Goal: Task Accomplishment & Management: Use online tool/utility

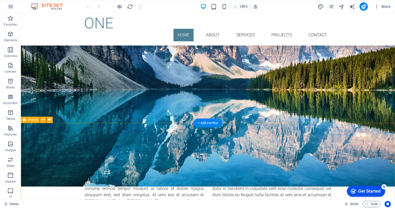
scroll to position [72, 0]
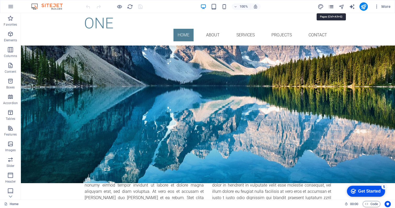
click at [331, 6] on icon "pages" at bounding box center [331, 7] width 6 height 6
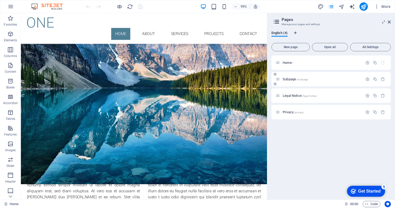
click at [311, 78] on p "Subpage /subpage" at bounding box center [322, 78] width 78 height 3
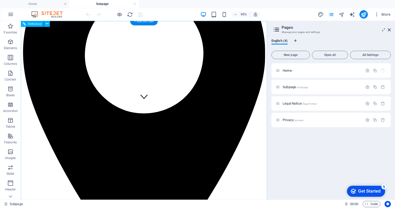
scroll to position [0, 0]
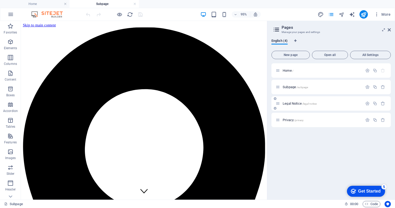
click at [317, 98] on div "Legal Notice /legal-notice" at bounding box center [331, 103] width 119 height 14
click at [315, 104] on span "/legal-notice" at bounding box center [309, 103] width 15 height 3
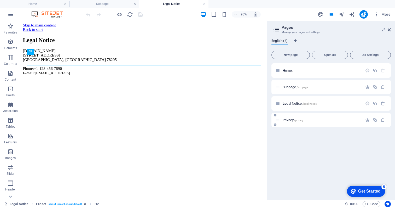
click at [302, 124] on div "Privacy /privacy" at bounding box center [331, 120] width 119 height 14
click at [295, 53] on span "New page" at bounding box center [291, 54] width 34 height 3
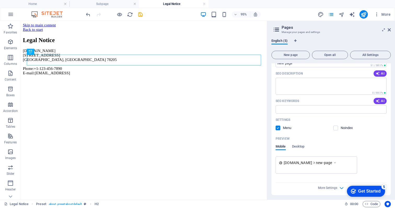
scroll to position [133, 0]
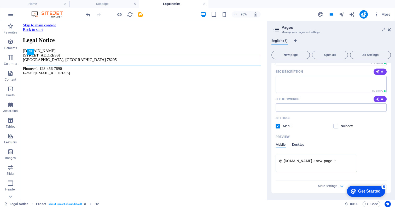
click at [301, 144] on span "Desktop" at bounding box center [298, 144] width 13 height 7
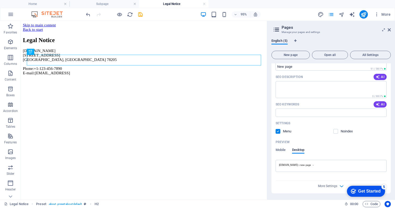
scroll to position [0, 0]
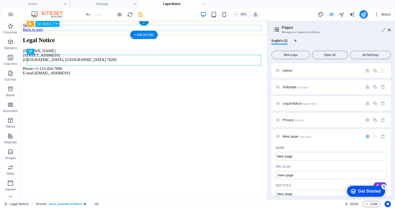
click at [58, 29] on div "Back to start" at bounding box center [150, 30] width 255 height 5
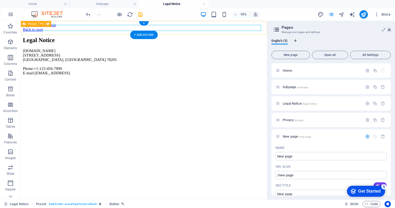
click at [27, 28] on div "Back to start" at bounding box center [150, 30] width 255 height 5
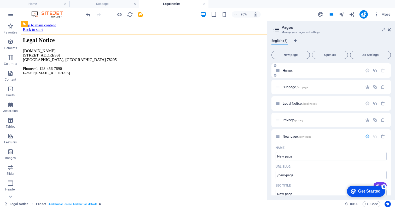
click at [292, 71] on span "Home /" at bounding box center [288, 70] width 11 height 4
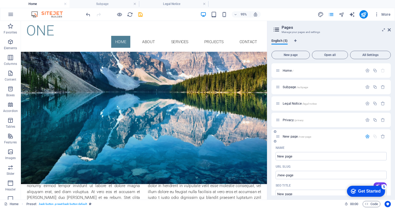
click at [305, 138] on span "/new-page" at bounding box center [305, 136] width 13 height 3
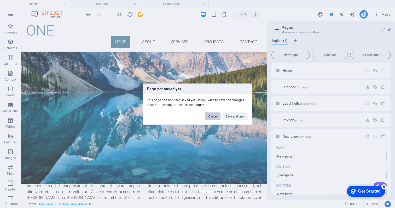
click at [214, 116] on button "Cancel" at bounding box center [212, 116] width 15 height 8
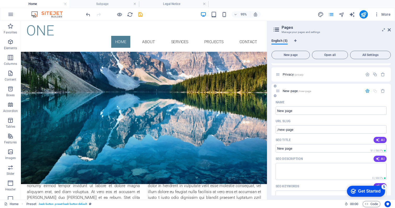
scroll to position [45, 0]
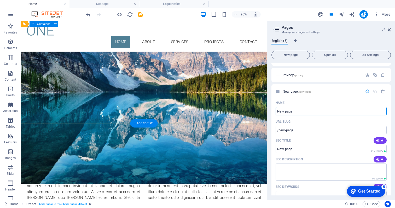
drag, startPoint x: 340, startPoint y: 133, endPoint x: 276, endPoint y: 117, distance: 66.6
click at [295, 112] on input "New page" at bounding box center [331, 111] width 111 height 8
type input "Eudc"
type input "/eud"
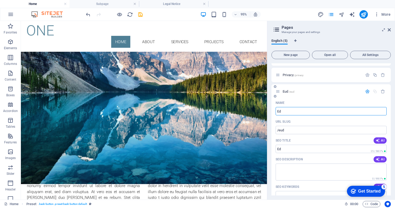
type input "Edu"
type input "/ed"
type input "Education for"
type input "/education-for"
type input "Education for transfo"
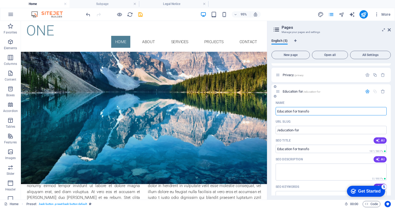
type input "/education-for-transfo"
type input "Education for transformation"
type input "/education-for-transformation"
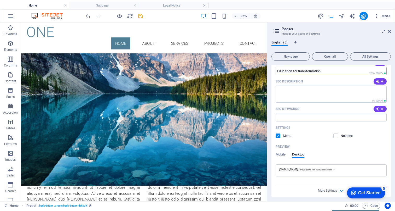
scroll to position [127, 0]
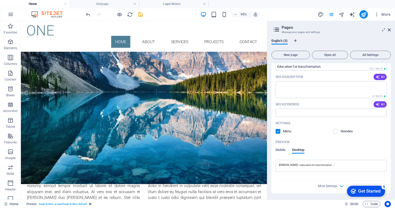
type input "Education for transformation"
click at [365, 190] on div "Get Started" at bounding box center [369, 191] width 22 height 5
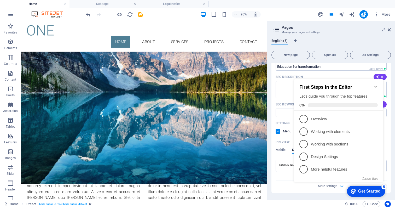
click at [315, 201] on div "Home Preset . back-button .preset-back-button-default" at bounding box center [172, 204] width 336 height 6
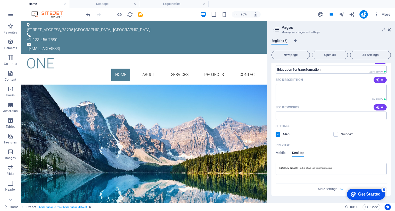
scroll to position [0, 0]
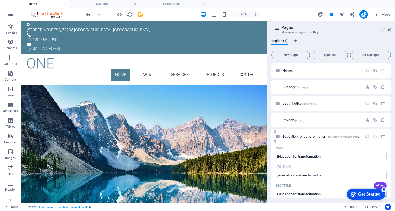
click at [367, 135] on icon "button" at bounding box center [368, 136] width 4 height 4
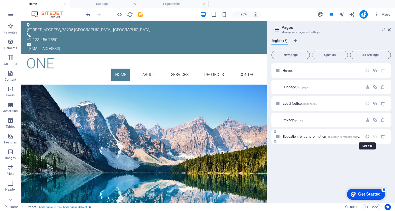
click at [367, 135] on icon "button" at bounding box center [368, 136] width 4 height 4
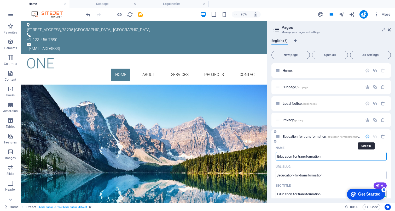
click at [367, 135] on icon "button" at bounding box center [368, 136] width 4 height 4
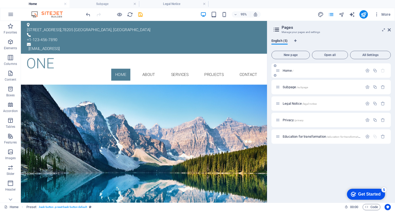
click at [311, 71] on p "Home /" at bounding box center [322, 70] width 78 height 3
click at [287, 71] on span "Home /" at bounding box center [288, 70] width 11 height 4
click at [289, 88] on span "Subpage /subpage" at bounding box center [295, 87] width 25 height 4
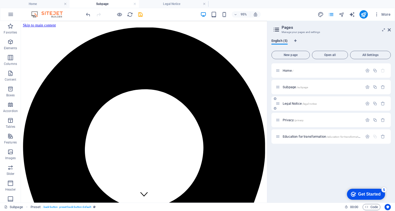
click at [290, 103] on span "Legal Notice /legal-notice" at bounding box center [300, 103] width 34 height 4
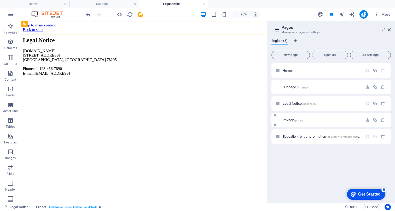
click at [289, 119] on span "Privacy /privacy" at bounding box center [293, 120] width 21 height 4
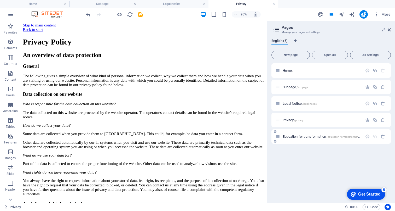
click at [292, 136] on span "Education for transformation /education-for-transformation" at bounding box center [322, 136] width 79 height 4
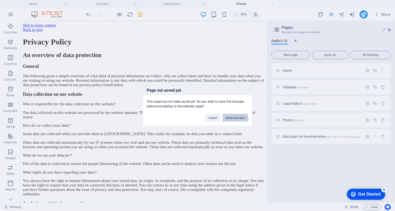
click at [234, 118] on button "Save and open" at bounding box center [236, 118] width 26 height 8
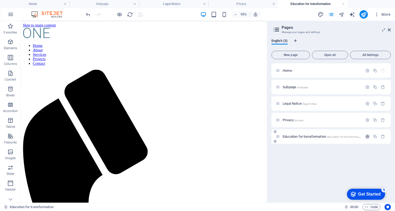
click at [365, 137] on button "button" at bounding box center [368, 136] width 8 height 4
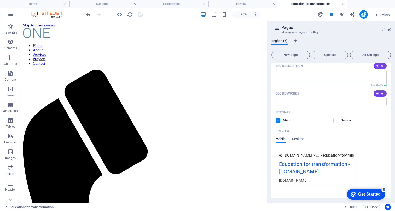
scroll to position [150, 0]
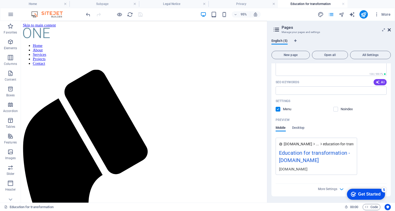
click at [389, 30] on icon at bounding box center [389, 30] width 3 height 4
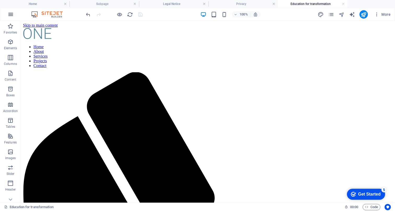
click at [12, 16] on icon "button" at bounding box center [11, 14] width 6 height 6
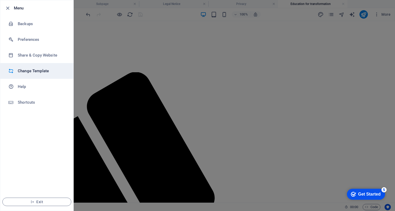
click at [18, 71] on h6 "Change Template" at bounding box center [42, 71] width 48 height 6
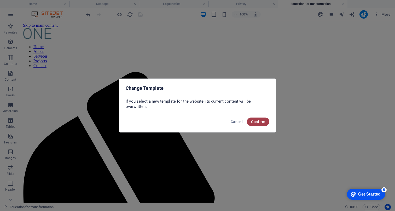
click at [258, 118] on button "Confirm" at bounding box center [258, 121] width 22 height 8
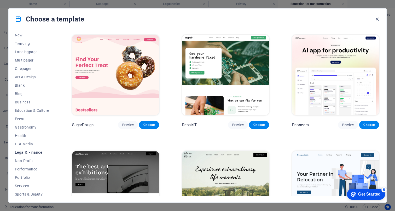
scroll to position [47, 0]
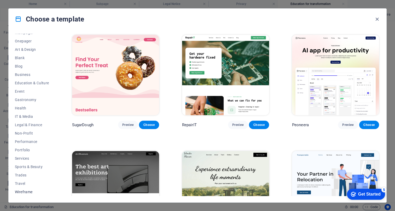
click at [25, 193] on span "Wireframe" at bounding box center [32, 192] width 34 height 4
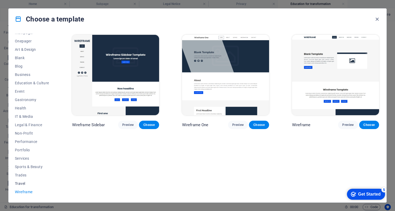
click at [25, 182] on span "Travel" at bounding box center [32, 183] width 34 height 4
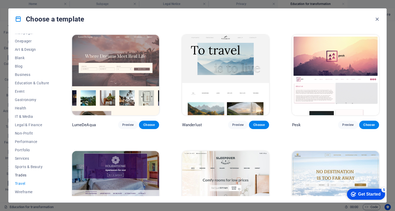
click at [25, 176] on span "Trades" at bounding box center [32, 175] width 34 height 4
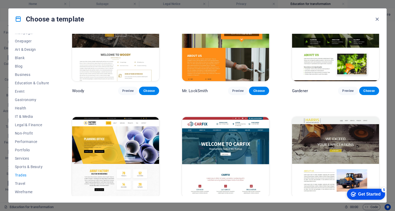
scroll to position [163, 0]
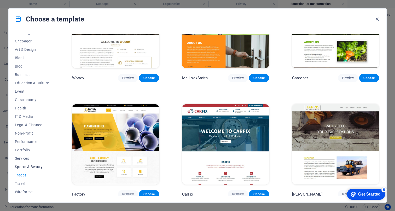
click at [24, 165] on span "Sports & Beauty" at bounding box center [32, 166] width 34 height 4
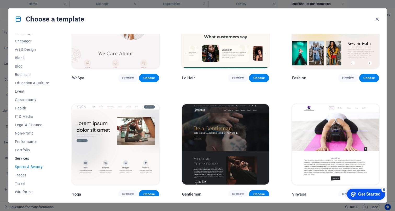
click at [22, 158] on span "Services" at bounding box center [32, 158] width 34 height 4
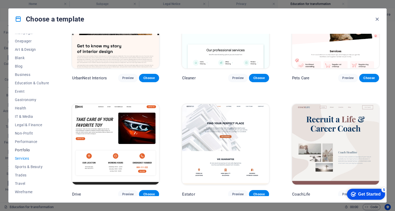
click at [21, 150] on span "Portfolio" at bounding box center [32, 150] width 34 height 4
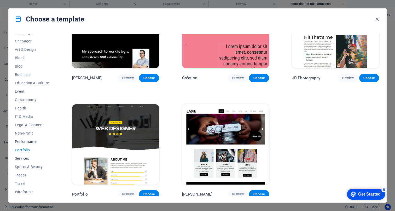
click at [24, 142] on span "Performance" at bounding box center [32, 141] width 34 height 4
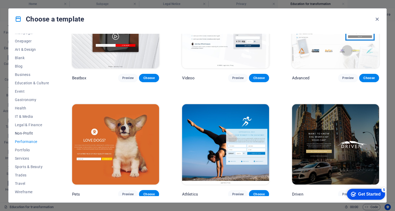
click at [24, 133] on span "Non-Profit" at bounding box center [32, 133] width 34 height 4
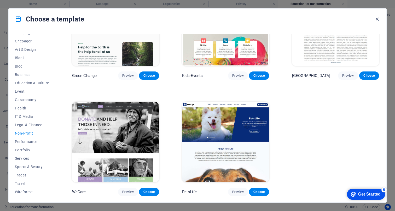
scroll to position [0, 0]
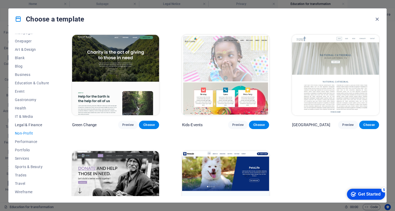
click at [24, 125] on span "Legal & Finance" at bounding box center [32, 125] width 34 height 4
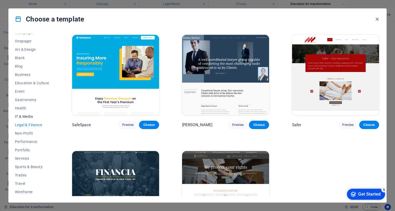
click at [23, 115] on span "IT & Media" at bounding box center [32, 116] width 34 height 4
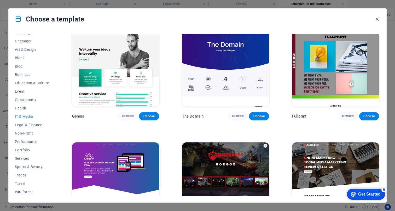
scroll to position [278, 0]
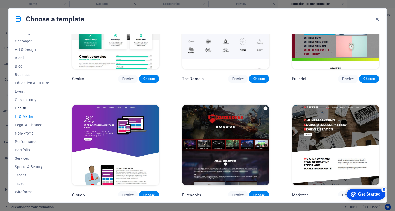
click at [21, 107] on span "Health" at bounding box center [32, 108] width 34 height 4
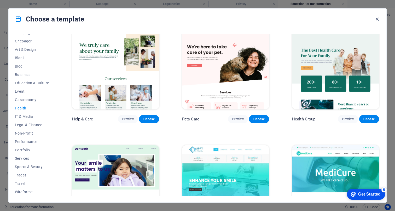
scroll to position [0, 0]
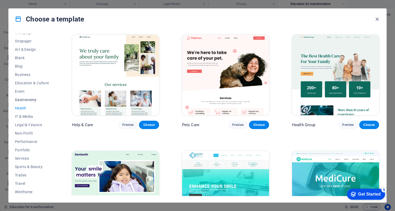
click at [24, 99] on span "Gastronomy" at bounding box center [32, 100] width 34 height 4
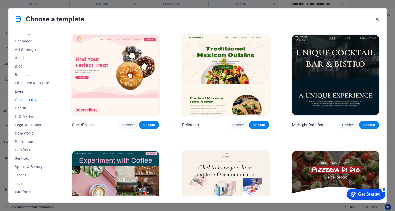
click at [21, 93] on span "Event" at bounding box center [32, 91] width 34 height 4
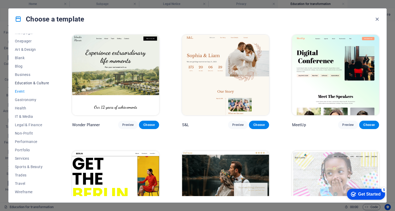
click at [27, 84] on span "Education & Culture" at bounding box center [32, 83] width 34 height 4
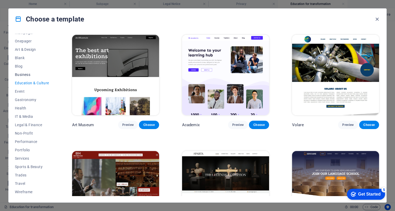
click at [21, 74] on span "Business" at bounding box center [32, 74] width 34 height 4
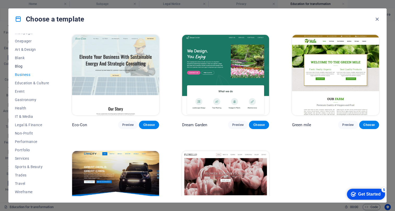
click at [18, 67] on span "Blog" at bounding box center [32, 66] width 34 height 4
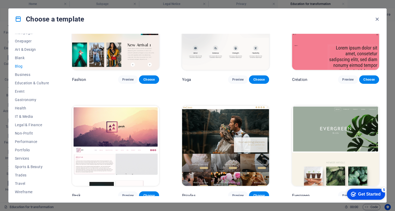
scroll to position [625, 0]
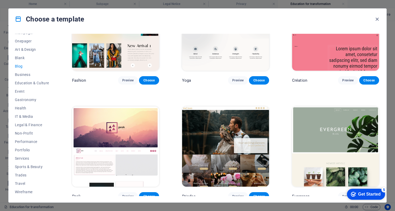
click at [329, 127] on img at bounding box center [335, 146] width 87 height 80
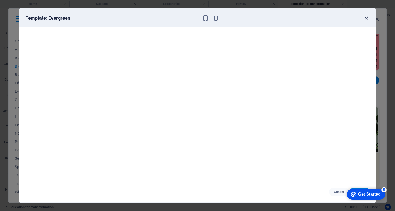
click at [366, 16] on icon "button" at bounding box center [367, 18] width 6 height 6
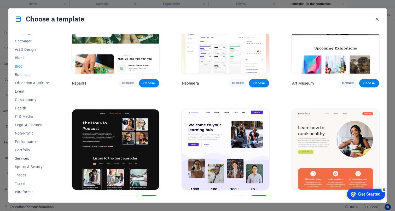
scroll to position [0, 0]
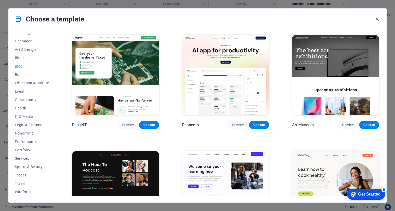
click at [23, 56] on span "Blank" at bounding box center [32, 58] width 34 height 4
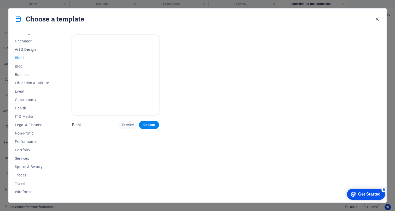
click at [30, 50] on span "Art & Design" at bounding box center [32, 49] width 34 height 4
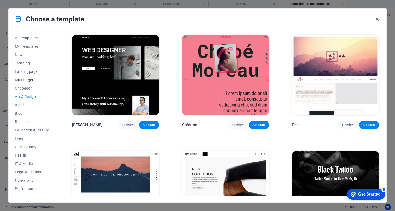
click at [27, 78] on span "Multipager" at bounding box center [32, 80] width 34 height 4
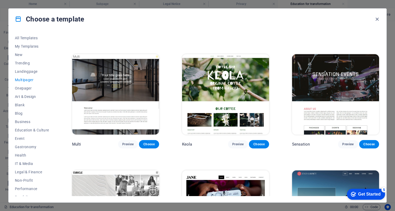
scroll to position [2303, 0]
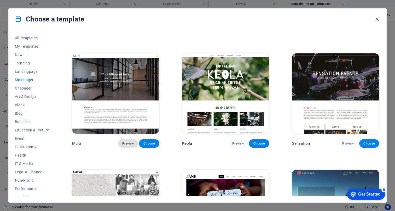
click at [128, 139] on button "Preview" at bounding box center [128, 143] width 20 height 8
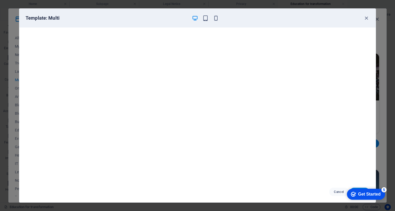
scroll to position [0, 0]
click at [367, 17] on icon "button" at bounding box center [367, 18] width 6 height 6
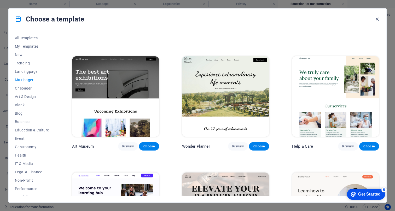
scroll to position [97, 0]
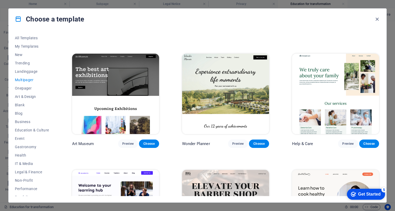
click at [210, 88] on img at bounding box center [225, 94] width 87 height 80
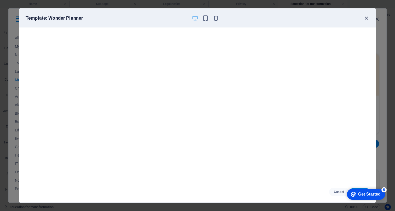
click at [367, 17] on icon "button" at bounding box center [367, 18] width 6 height 6
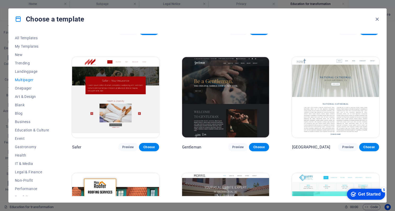
scroll to position [1259, 0]
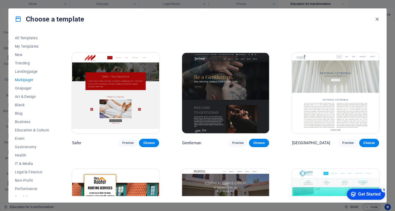
click at [146, 105] on img at bounding box center [115, 93] width 87 height 80
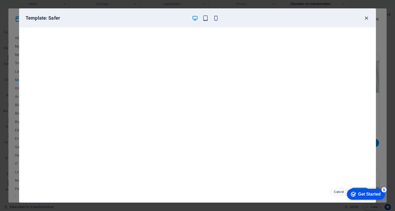
click at [368, 17] on icon "button" at bounding box center [367, 18] width 6 height 6
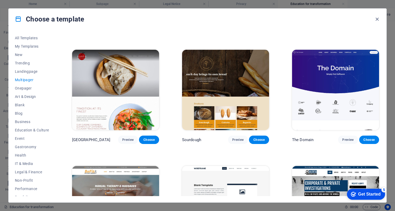
scroll to position [1497, 0]
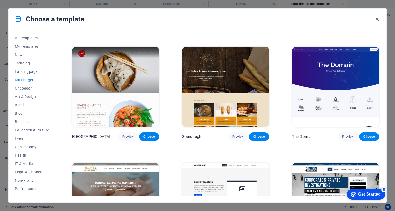
click at [250, 53] on img at bounding box center [225, 87] width 87 height 80
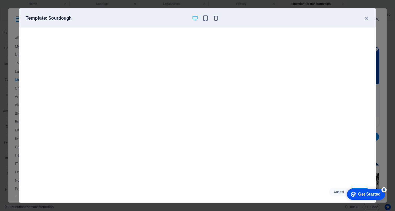
scroll to position [0, 0]
click at [364, 18] on icon "button" at bounding box center [367, 18] width 6 height 6
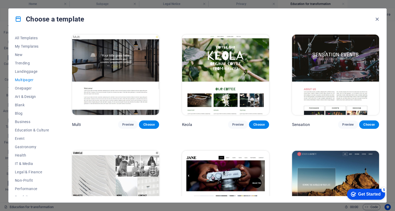
scroll to position [2355, 0]
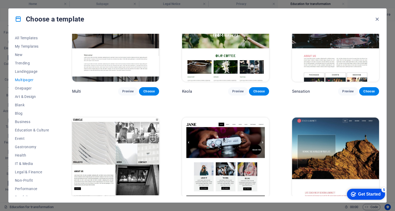
click at [327, 117] on img at bounding box center [335, 157] width 87 height 80
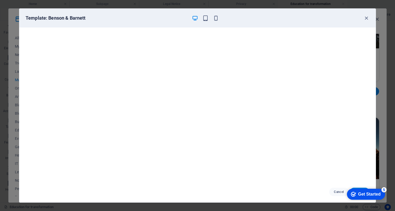
scroll to position [0, 0]
click at [365, 20] on icon "button" at bounding box center [367, 18] width 6 height 6
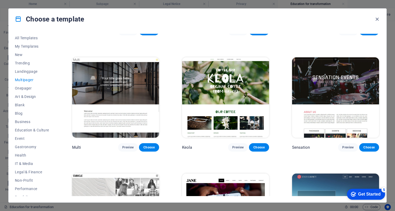
scroll to position [2257, 0]
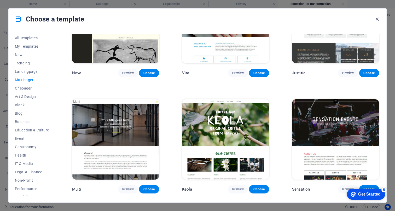
click at [122, 125] on img at bounding box center [115, 139] width 87 height 80
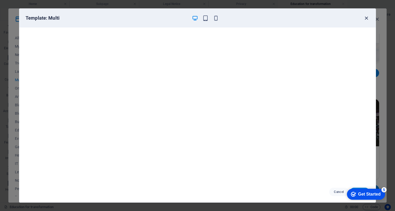
click at [367, 17] on icon "button" at bounding box center [367, 18] width 6 height 6
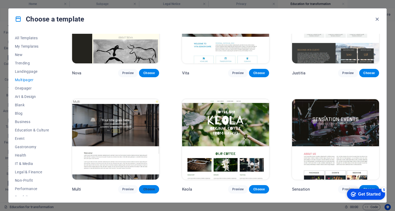
click at [150, 187] on span "Choose" at bounding box center [149, 189] width 12 height 4
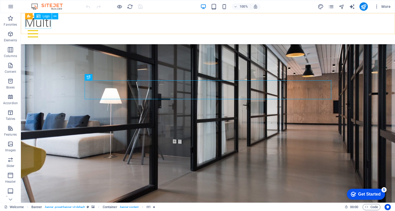
click at [43, 23] on div at bounding box center [208, 22] width 366 height 10
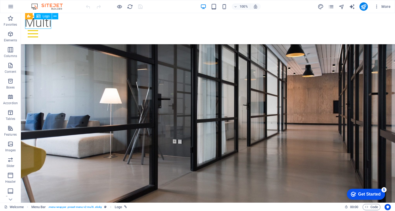
click at [43, 23] on div at bounding box center [208, 22] width 366 height 10
select select "px"
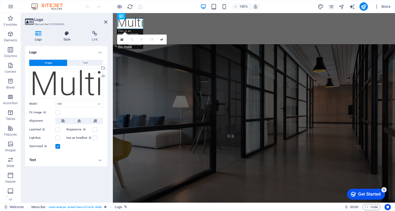
click at [68, 34] on icon at bounding box center [67, 33] width 26 height 5
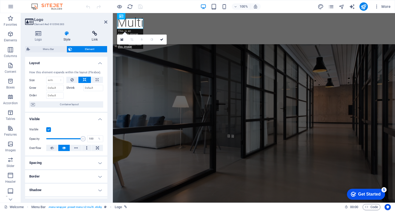
click at [96, 34] on icon at bounding box center [94, 33] width 25 height 5
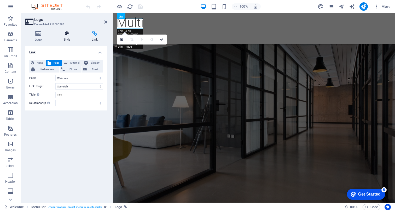
click at [70, 33] on icon at bounding box center [67, 33] width 26 height 5
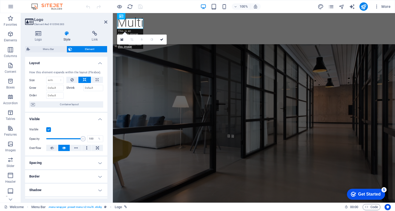
click at [39, 30] on div "Logo Style Link Logo Image Text Drag files here, click to choose files or selec…" at bounding box center [66, 115] width 91 height 176
click at [38, 34] on icon at bounding box center [38, 33] width 27 height 5
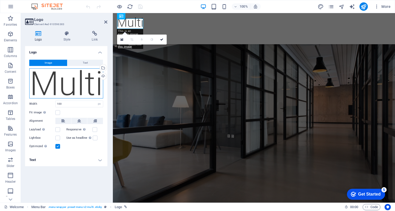
click at [74, 79] on div "Drag files here, click to choose files or select files from Files or our free s…" at bounding box center [66, 83] width 74 height 30
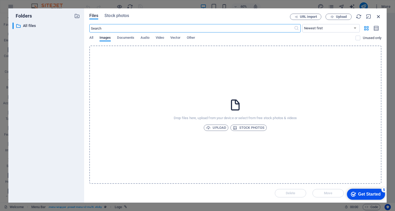
click at [378, 15] on icon "button" at bounding box center [379, 17] width 6 height 6
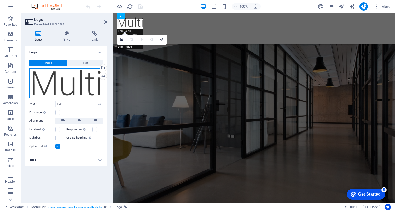
click at [84, 78] on div "Drag files here, click to choose files or select files from Files or our free s…" at bounding box center [66, 83] width 74 height 30
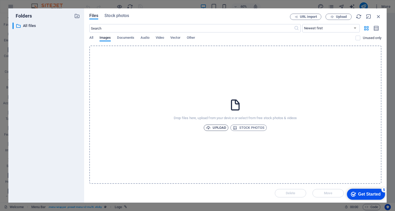
click at [222, 127] on span "Upload" at bounding box center [216, 127] width 20 height 6
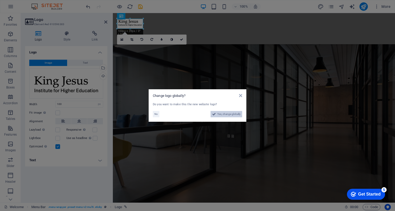
click at [234, 114] on span "Yes, change globally" at bounding box center [229, 114] width 23 height 6
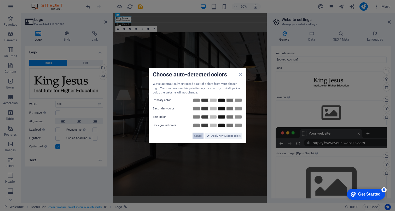
click at [199, 135] on span "Cancel" at bounding box center [198, 135] width 8 height 6
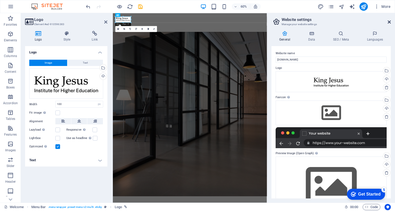
click at [390, 21] on icon at bounding box center [389, 22] width 3 height 4
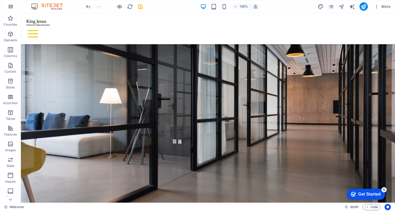
click at [8, 3] on button "button" at bounding box center [10, 6] width 13 height 13
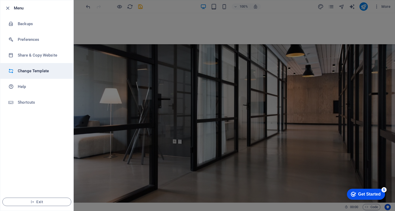
click at [26, 71] on h6 "Change Template" at bounding box center [42, 71] width 48 height 6
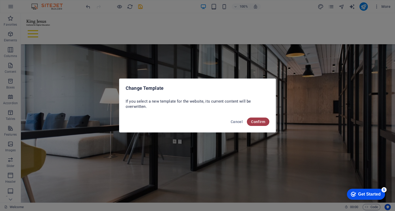
click at [262, 118] on button "Confirm" at bounding box center [258, 121] width 22 height 8
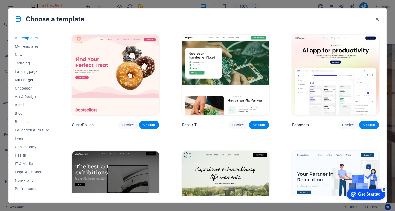
click at [21, 78] on span "Multipager" at bounding box center [32, 80] width 34 height 4
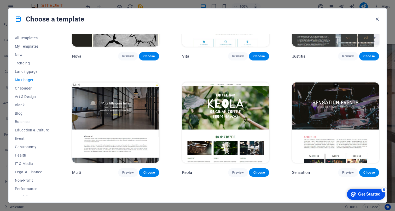
scroll to position [2275, 0]
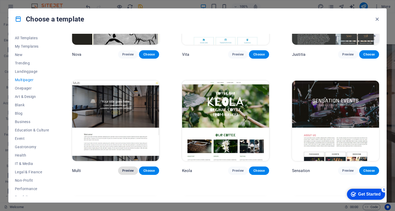
click at [125, 168] on span "Preview" at bounding box center [128, 170] width 12 height 4
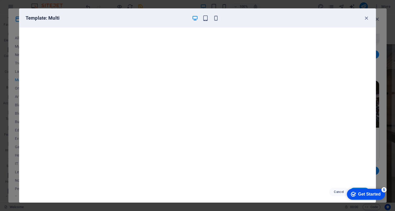
scroll to position [1, 0]
click at [368, 17] on icon "button" at bounding box center [367, 18] width 6 height 6
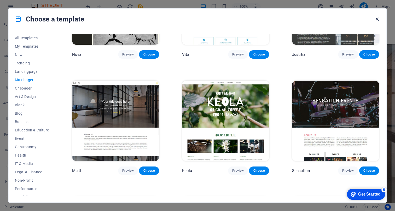
click at [377, 18] on icon "button" at bounding box center [377, 19] width 6 height 6
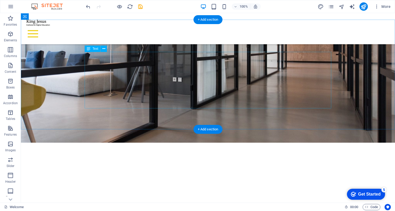
scroll to position [0, 0]
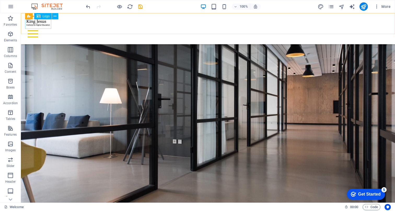
click at [41, 21] on div at bounding box center [208, 22] width 366 height 10
click at [42, 21] on div at bounding box center [208, 22] width 366 height 10
select select "px"
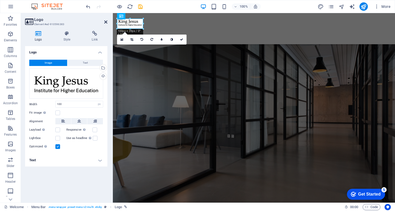
click at [107, 21] on icon at bounding box center [105, 22] width 3 height 4
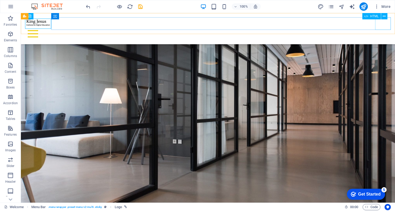
click at [383, 27] on div at bounding box center [208, 33] width 366 height 13
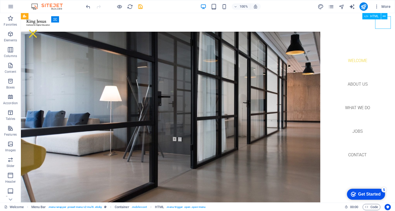
click at [41, 27] on div at bounding box center [33, 33] width 16 height 13
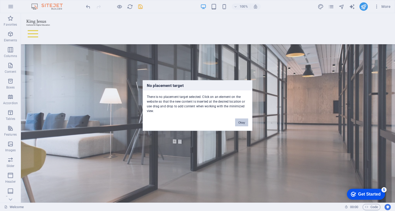
click at [241, 123] on button "Okay" at bounding box center [241, 122] width 13 height 8
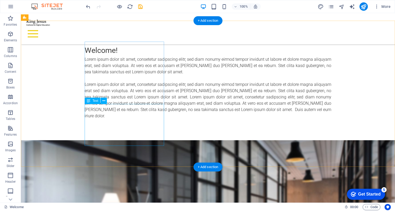
scroll to position [280, 0]
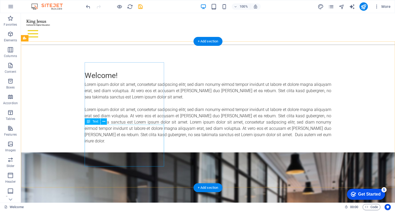
scroll to position [255, 0]
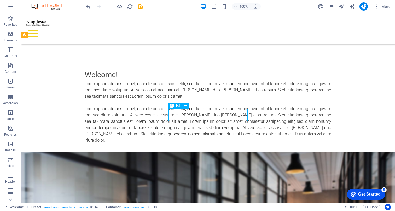
drag, startPoint x: 147, startPoint y: 116, endPoint x: 198, endPoint y: 117, distance: 51.8
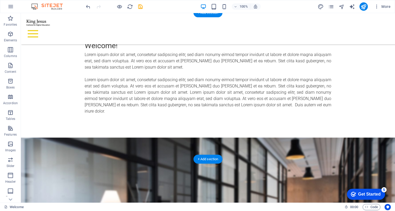
scroll to position [284, 0]
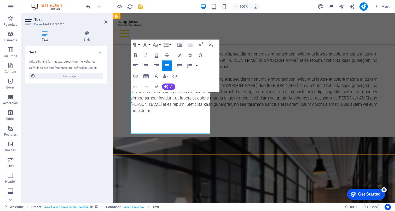
drag, startPoint x: 196, startPoint y: 113, endPoint x: 127, endPoint y: 98, distance: 71.1
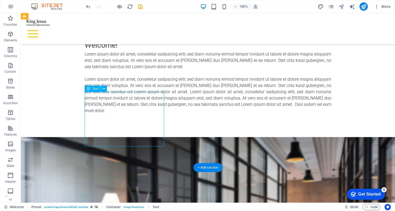
drag, startPoint x: 128, startPoint y: 112, endPoint x: 131, endPoint y: 122, distance: 10.3
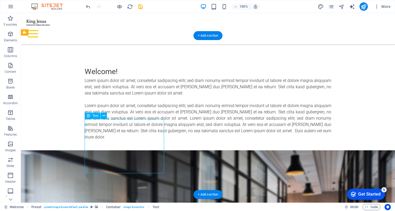
scroll to position [252, 0]
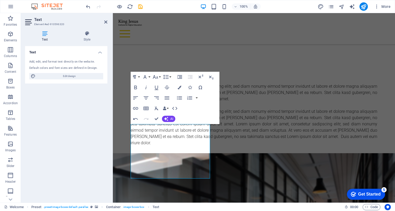
click at [87, 143] on div "Text Add, edit, and format text directly on the website. Default colors and fon…" at bounding box center [66, 122] width 82 height 152
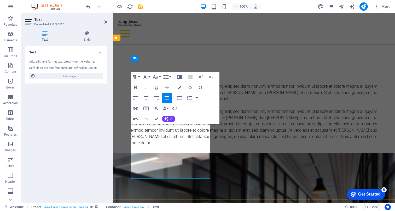
drag, startPoint x: 159, startPoint y: 139, endPoint x: 134, endPoint y: 139, distance: 24.6
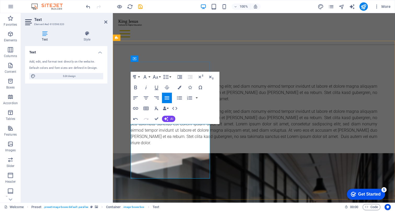
drag, startPoint x: 175, startPoint y: 157, endPoint x: 134, endPoint y: 129, distance: 49.4
copy p "Educating others is a core mandate from [PERSON_NAME][DEMOGRAPHIC_DATA]. It is …"
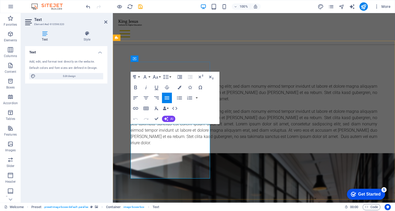
drag, startPoint x: 204, startPoint y: 152, endPoint x: 204, endPoint y: 160, distance: 8.1
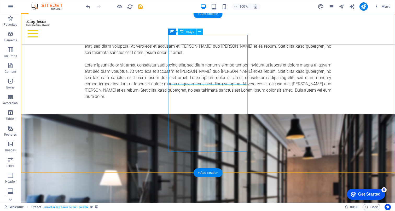
scroll to position [300, 0]
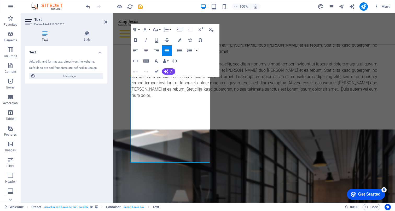
drag, startPoint x: 157, startPoint y: 142, endPoint x: 129, endPoint y: 125, distance: 32.6
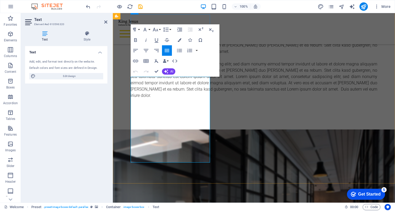
drag, startPoint x: 153, startPoint y: 143, endPoint x: 133, endPoint y: 126, distance: 27.1
copy p "The Father gave all authority in heaven and on earth to [DEMOGRAPHIC_DATA]. Fro…"
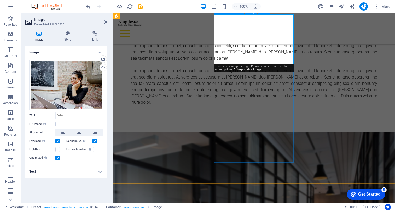
scroll to position [290, 0]
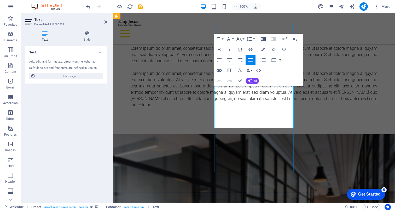
drag, startPoint x: 281, startPoint y: 109, endPoint x: 215, endPoint y: 90, distance: 68.3
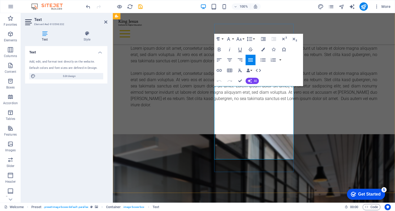
drag, startPoint x: 273, startPoint y: 142, endPoint x: 215, endPoint y: 94, distance: 75.6
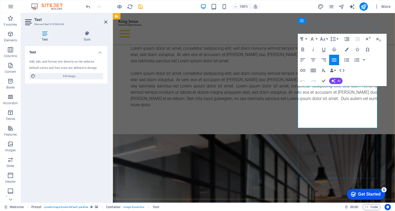
drag, startPoint x: 367, startPoint y: 108, endPoint x: 298, endPoint y: 90, distance: 71.5
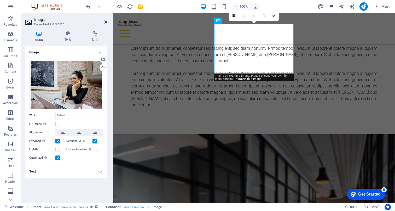
click at [106, 21] on icon at bounding box center [105, 22] width 3 height 4
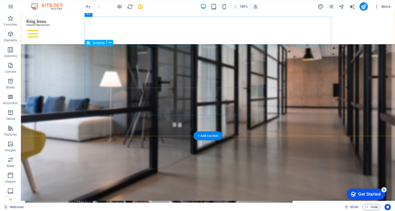
scroll to position [516, 0]
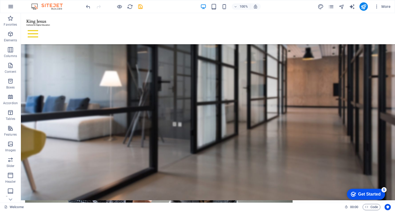
click at [9, 5] on icon "button" at bounding box center [11, 6] width 6 height 6
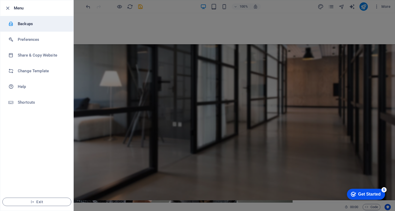
click at [20, 22] on h6 "Backups" at bounding box center [42, 24] width 48 height 6
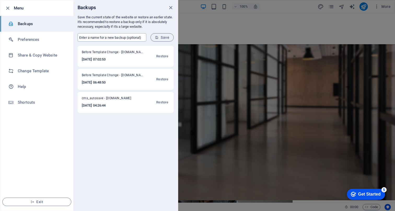
click at [87, 37] on input "text" at bounding box center [112, 37] width 69 height 8
type input "[DATE] at 10:40pm - first go at [GEOGRAPHIC_DATA]"
click at [159, 35] on button "Save" at bounding box center [162, 37] width 23 height 8
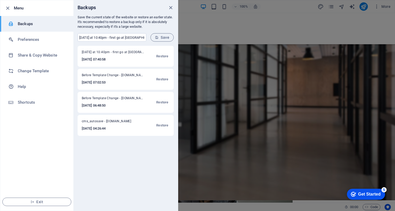
click at [312, 26] on div at bounding box center [197, 105] width 395 height 211
